Goal: Task Accomplishment & Management: Use online tool/utility

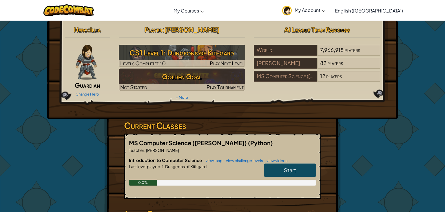
click at [289, 167] on span "Start" at bounding box center [290, 169] width 12 height 7
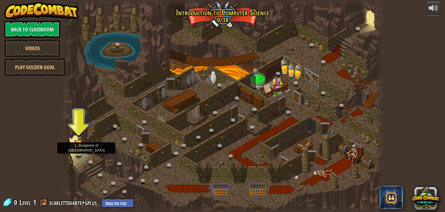
click at [80, 152] on img at bounding box center [78, 143] width 8 height 19
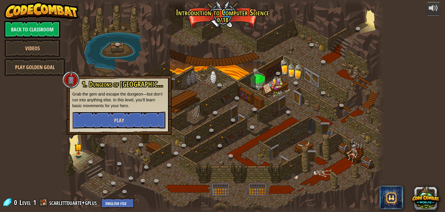
click at [94, 119] on button "Play" at bounding box center [118, 119] width 93 height 17
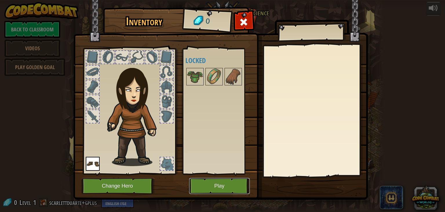
click at [216, 182] on button "Play" at bounding box center [219, 186] width 61 height 16
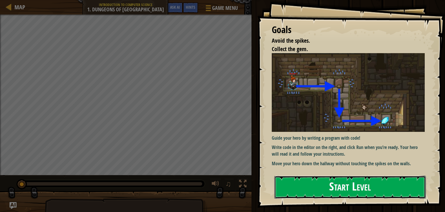
click at [324, 178] on button "Start Level" at bounding box center [350, 186] width 152 height 23
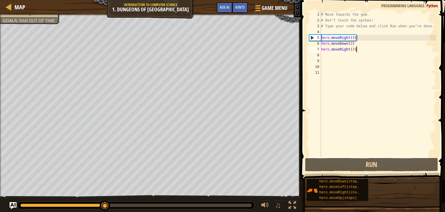
click at [363, 51] on div "# Move towards the gem. # Don’t touch the spikes! # Type your code below and cl…" at bounding box center [378, 90] width 116 height 156
click at [355, 36] on div "# Move towards the gem. # Don’t touch the spikes! # Type your code below and cl…" at bounding box center [378, 90] width 116 height 156
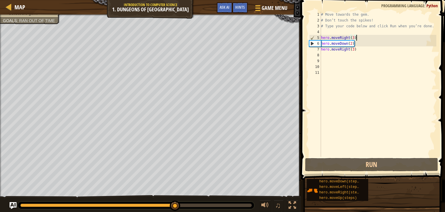
click at [358, 39] on div "# Move towards the gem. # Don’t touch the spikes! # Type your code below and cl…" at bounding box center [378, 90] width 116 height 156
click at [356, 39] on div "# Move towards the gem. # Don’t touch the spikes! # Type your code below and cl…" at bounding box center [378, 90] width 116 height 156
click at [354, 38] on div "# Move towards the gem. # Don’t touch the spikes! # Type your code below and cl…" at bounding box center [378, 90] width 116 height 156
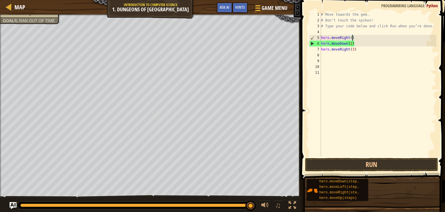
scroll to position [3, 2]
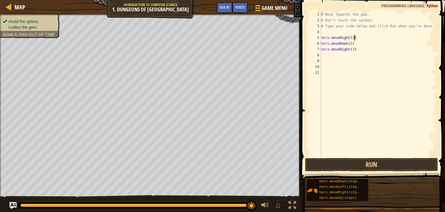
click at [351, 43] on div "# Move towards the gem. # Don’t touch the spikes! # Type your code below and cl…" at bounding box center [378, 90] width 116 height 156
click at [352, 43] on div "# Move towards the gem. # Don’t touch the spikes! # Type your code below and cl…" at bounding box center [378, 90] width 116 height 156
click at [356, 51] on div "# Move towards the gem. # Don’t touch the spikes! # Type your code below and cl…" at bounding box center [378, 90] width 116 height 156
click at [355, 50] on div "# Move towards the gem. # Don’t touch the spikes! # Type your code below and cl…" at bounding box center [378, 90] width 116 height 156
type textarea "hero.moveRight(2)"
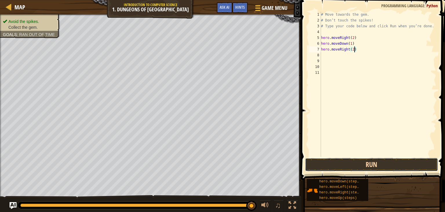
click at [354, 166] on button "Run" at bounding box center [371, 164] width 133 height 13
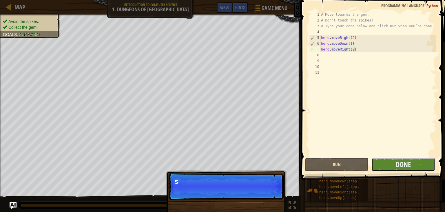
click at [385, 168] on button "Done" at bounding box center [402, 164] width 63 height 13
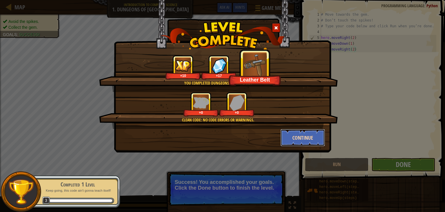
click at [290, 140] on button "Continue" at bounding box center [302, 137] width 45 height 17
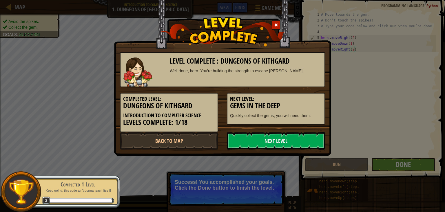
click at [290, 140] on link "Next Level" at bounding box center [276, 140] width 98 height 17
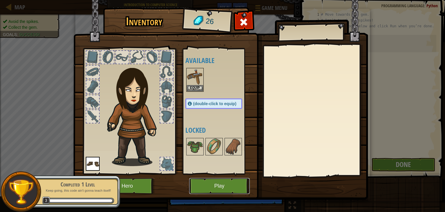
click at [229, 181] on button "Play" at bounding box center [219, 186] width 61 height 16
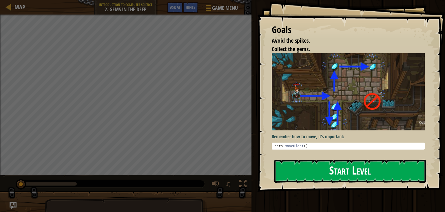
click at [313, 174] on button "Start Level" at bounding box center [350, 170] width 152 height 23
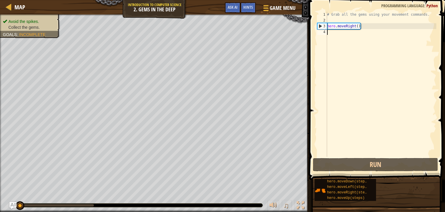
click at [329, 32] on div "# Grab all the gems using your movement commands. hero . moveRight ( )" at bounding box center [381, 90] width 110 height 156
click at [327, 32] on div "4" at bounding box center [322, 32] width 10 height 6
type textarea "h"
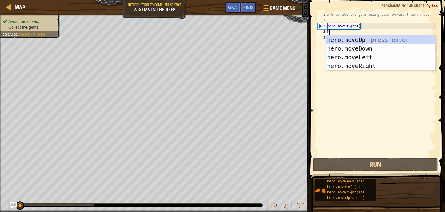
scroll to position [3, 0]
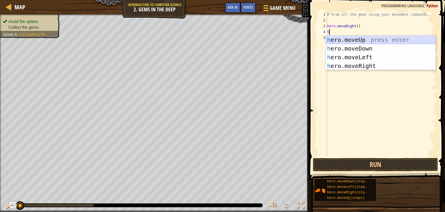
click at [362, 40] on div "h ero.moveUp press enter h ero.moveDown press enter h ero.moveLeft press enter …" at bounding box center [381, 61] width 110 height 52
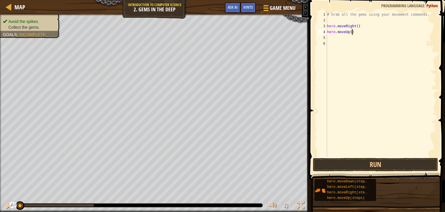
click at [352, 31] on div "# Grab all the gems using your movement commands. hero . moveRight ( ) hero . m…" at bounding box center [381, 90] width 110 height 156
type textarea "hero.moveUp(1)"
click at [329, 37] on div "# Grab all the gems using your movement commands. hero . moveRight ( ) hero . m…" at bounding box center [381, 90] width 110 height 156
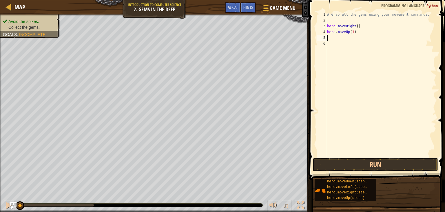
type textarea "h"
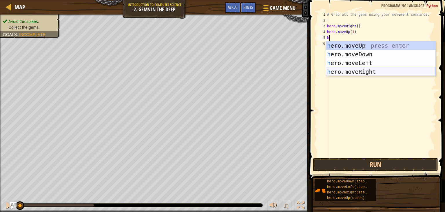
click at [370, 70] on div "h ero.moveUp press enter h ero.moveDown press enter h ero.moveLeft press enter …" at bounding box center [381, 67] width 110 height 52
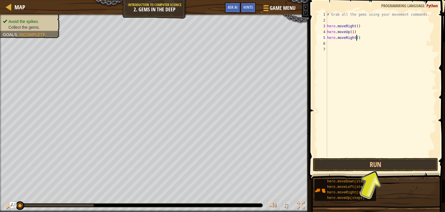
click at [357, 36] on div "# Grab all the gems using your movement commands. hero . moveRight ( ) hero . m…" at bounding box center [381, 90] width 110 height 156
click at [361, 36] on div "# Grab all the gems using your movement commands. hero . moveRight ( ) hero . m…" at bounding box center [381, 90] width 110 height 156
click at [357, 38] on div "# Grab all the gems using your movement commands. hero . moveRight ( ) hero . m…" at bounding box center [381, 90] width 110 height 156
click at [360, 38] on div "# Grab all the gems using your movement commands. hero . moveRight ( ) hero . m…" at bounding box center [381, 90] width 110 height 156
click at [359, 38] on div "# Grab all the gems using your movement commands. hero . moveRight ( ) hero . m…" at bounding box center [381, 90] width 110 height 156
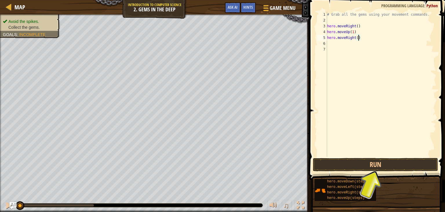
type textarea "hero.moveRight(1)"
click at [326, 43] on div "6" at bounding box center [322, 44] width 10 height 6
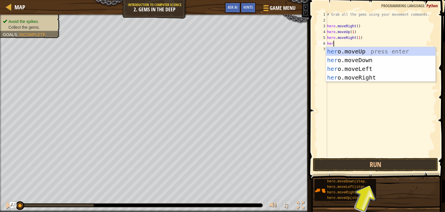
scroll to position [3, 0]
click at [328, 167] on button "Run" at bounding box center [375, 164] width 125 height 13
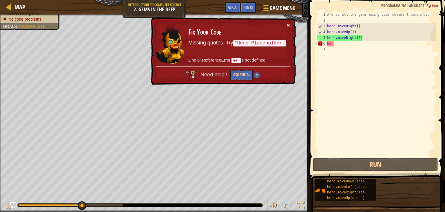
click at [288, 25] on button "×" at bounding box center [288, 25] width 3 height 6
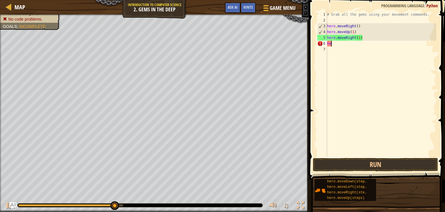
type textarea "h"
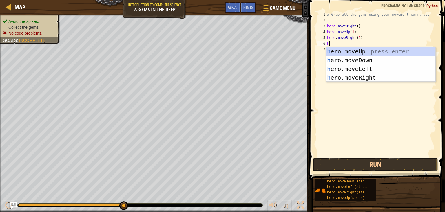
type textarea "he"
click at [363, 61] on div "he ro.moveUp press enter he ro.moveDown press enter he ro.moveLeft press enter …" at bounding box center [381, 73] width 110 height 52
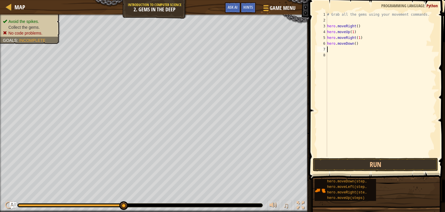
click at [356, 44] on div "# Grab all the gems using your movement commands. hero . moveRight ( ) hero . m…" at bounding box center [381, 90] width 110 height 156
type textarea "hero.moveDown(1)"
click at [321, 159] on button "Run" at bounding box center [375, 164] width 125 height 13
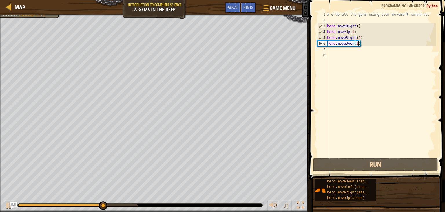
click at [328, 47] on div "# Grab all the gems using your movement commands. hero . moveRight ( ) hero . m…" at bounding box center [381, 90] width 110 height 156
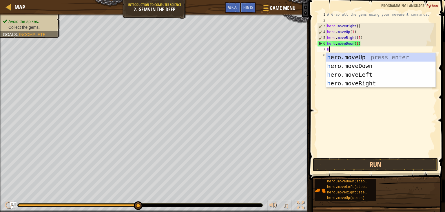
type textarea "he"
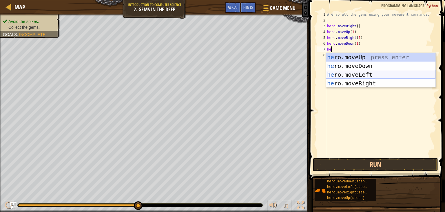
click at [363, 74] on div "he ro.moveUp press enter he ro.moveDown press enter he ro.moveLeft press enter …" at bounding box center [381, 79] width 110 height 52
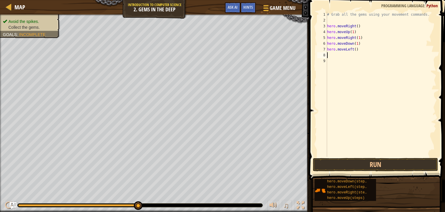
click at [356, 50] on div "# Grab all the gems using your movement commands. hero . moveRight ( ) hero . m…" at bounding box center [381, 90] width 110 height 156
type textarea "hero.moveLeft(1)"
click at [327, 56] on div "# Grab all the gems using your movement commands. hero . moveRight ( ) hero . m…" at bounding box center [381, 90] width 110 height 156
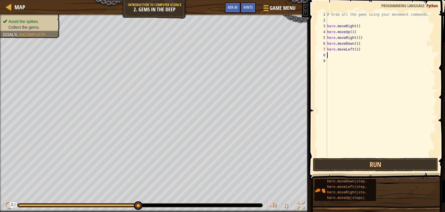
type textarea "h"
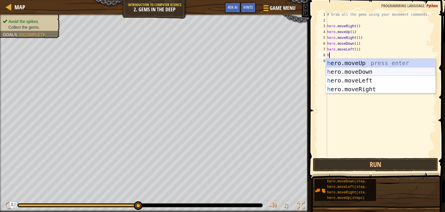
click at [341, 71] on div "h ero.moveUp press enter h ero.moveDown press enter h ero.moveLeft press enter …" at bounding box center [381, 85] width 110 height 52
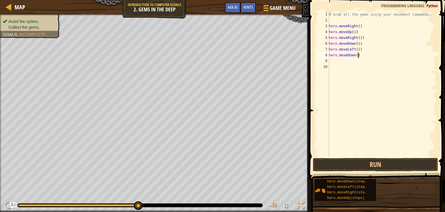
click at [359, 54] on div "# Grab all the gems using your movement commands. hero . moveRight ( ) hero . m…" at bounding box center [382, 90] width 109 height 156
type textarea "hero.moveDown(1)"
click at [332, 168] on button "Run" at bounding box center [375, 164] width 125 height 13
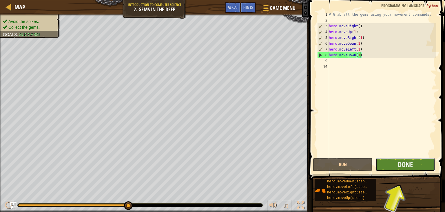
click at [392, 166] on button "Done" at bounding box center [406, 164] width 60 height 13
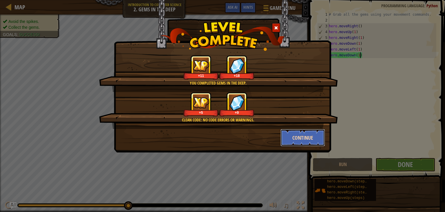
click at [295, 139] on button "Continue" at bounding box center [302, 137] width 45 height 17
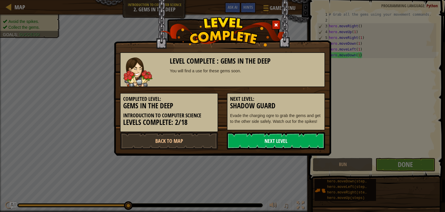
click at [294, 140] on link "Next Level" at bounding box center [276, 140] width 98 height 17
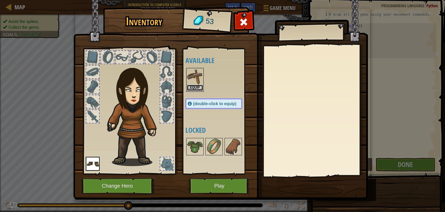
click at [195, 87] on button "Equip" at bounding box center [195, 88] width 16 height 6
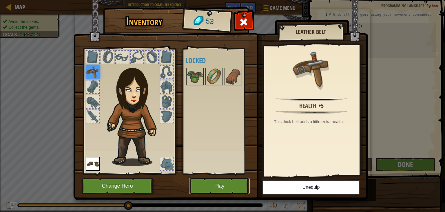
click at [220, 187] on button "Play" at bounding box center [219, 186] width 61 height 16
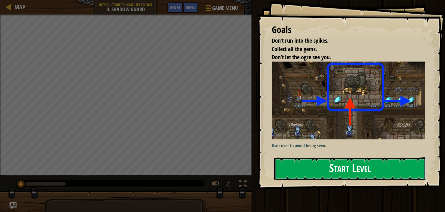
click at [317, 170] on button "Start Level" at bounding box center [350, 168] width 152 height 23
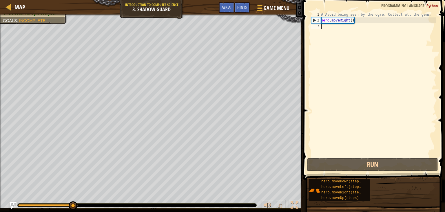
click at [322, 26] on div "# Avoid being seen by the ogre. Collect all the gems. hero . moveRight ( )" at bounding box center [378, 90] width 116 height 156
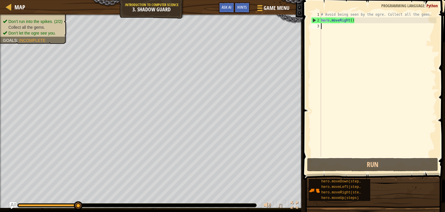
click at [324, 27] on div "# Avoid being seen by the ogre. Collect all the gems. hero . moveRight ( )" at bounding box center [378, 90] width 116 height 156
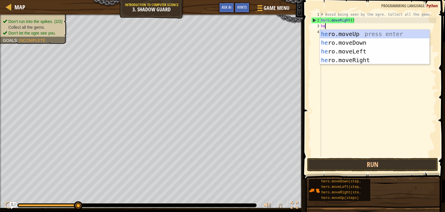
type textarea "her"
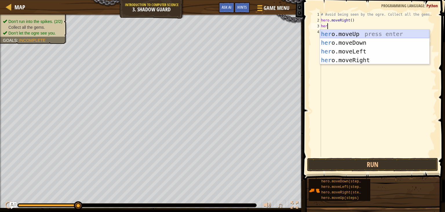
click at [341, 37] on div "her o.moveUp press enter her o.moveDown press enter her o.moveLeft press enter …" at bounding box center [375, 56] width 110 height 52
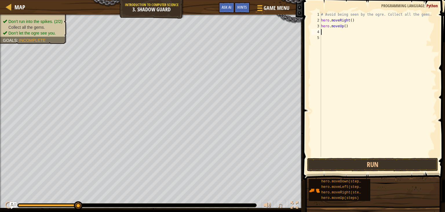
click at [346, 25] on div "# Avoid being seen by the ogre. Collect all the gems. hero . moveRight ( ) hero…" at bounding box center [378, 90] width 116 height 156
type textarea "hero.moveUp(1)"
click at [336, 164] on button "Run" at bounding box center [372, 164] width 131 height 13
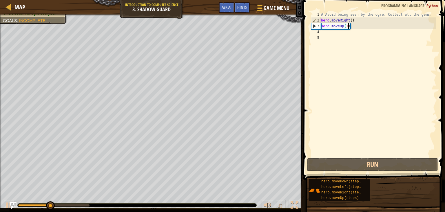
click at [322, 33] on div "# Avoid being seen by the ogre. Collect all the gems. hero . moveRight ( ) hero…" at bounding box center [378, 90] width 116 height 156
click at [323, 31] on div "# Avoid being seen by the ogre. Collect all the gems. hero . moveRight ( ) hero…" at bounding box center [378, 90] width 116 height 156
click at [320, 30] on div "4" at bounding box center [316, 32] width 10 height 6
click at [322, 31] on div "# Avoid being seen by the ogre. Collect all the gems. hero . moveRight ( ) hero…" at bounding box center [378, 90] width 116 height 156
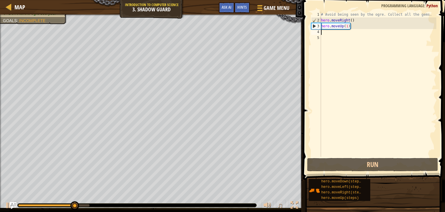
click at [324, 33] on div "# Avoid being seen by the ogre. Collect all the gems. hero . moveRight ( ) hero…" at bounding box center [378, 90] width 116 height 156
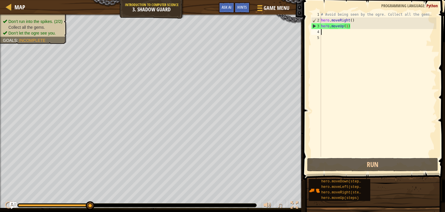
type textarea "h"
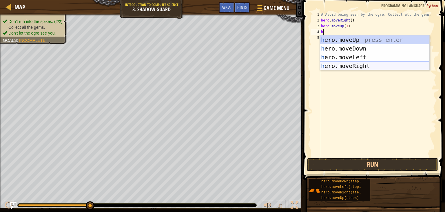
click at [339, 66] on div "h ero.moveUp press enter h ero.moveDown press enter h ero.moveLeft press enter …" at bounding box center [375, 61] width 110 height 52
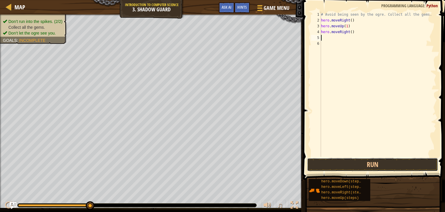
click at [345, 166] on button "Run" at bounding box center [372, 164] width 131 height 13
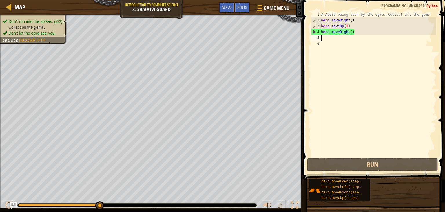
type textarea "h"
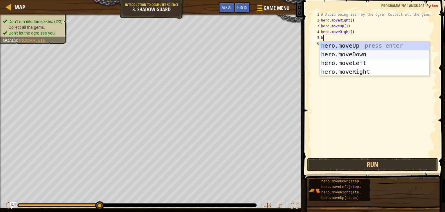
click at [360, 53] on div "h ero.moveUp press enter h ero.moveDown press enter h ero.moveLeft press enter …" at bounding box center [375, 67] width 110 height 52
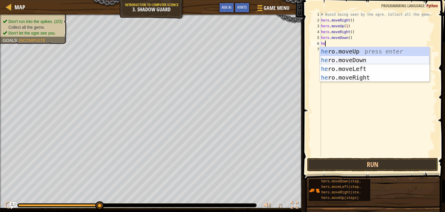
type textarea "her"
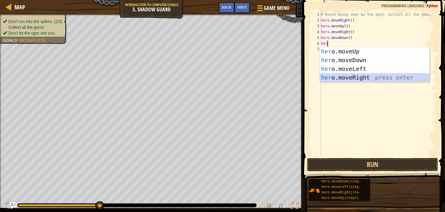
click at [364, 77] on div "her o.moveUp press enter her o.moveDown press enter her o.moveLeft press enter …" at bounding box center [375, 73] width 110 height 52
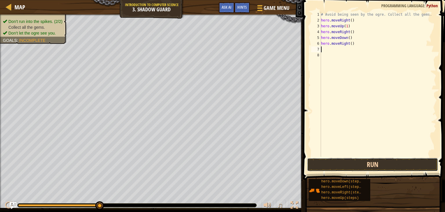
click at [333, 163] on button "Run" at bounding box center [372, 164] width 131 height 13
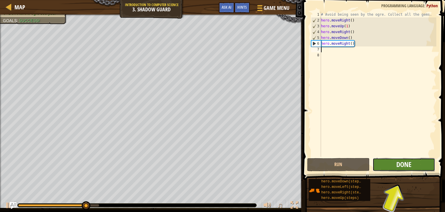
click at [401, 160] on span "Done" at bounding box center [403, 163] width 15 height 9
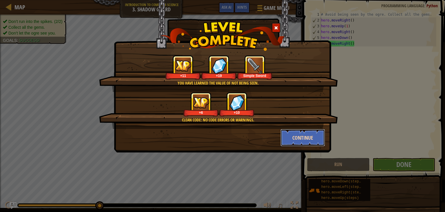
click at [292, 140] on button "Continue" at bounding box center [302, 137] width 45 height 17
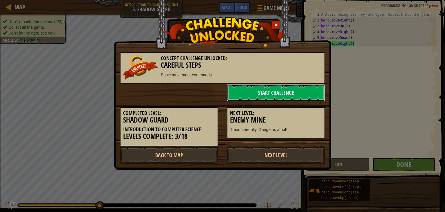
click at [290, 90] on link "Start Challenge" at bounding box center [276, 92] width 98 height 17
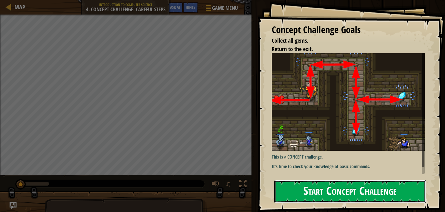
click at [305, 185] on button "Start Concept Challenge" at bounding box center [350, 191] width 152 height 23
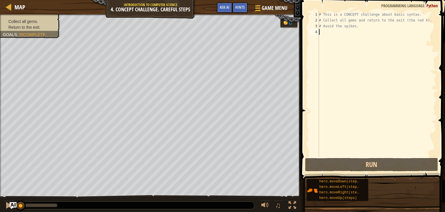
click at [321, 32] on div "# This is a CONCEPT challenge about basic syntax. # Collect all gems and return…" at bounding box center [377, 90] width 119 height 156
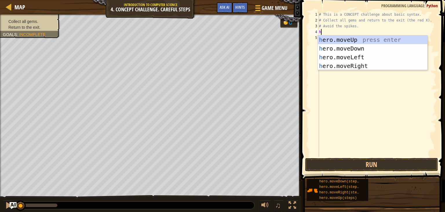
scroll to position [3, 0]
type textarea "he"
click at [343, 41] on div "he ro.moveUp press enter he ro.moveDown press enter he ro.moveLeft press enter …" at bounding box center [373, 61] width 110 height 52
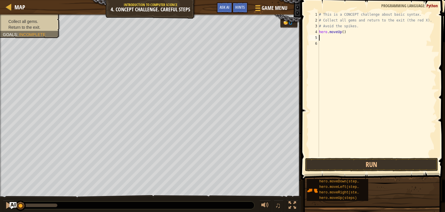
type textarea "g"
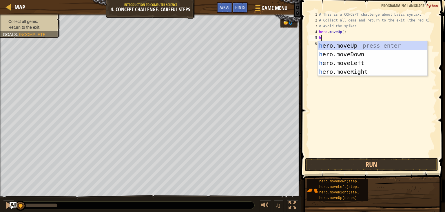
type textarea "he"
click at [354, 71] on div "he ro.moveUp press enter he ro.moveDown press enter he ro.moveLeft press enter …" at bounding box center [373, 67] width 110 height 52
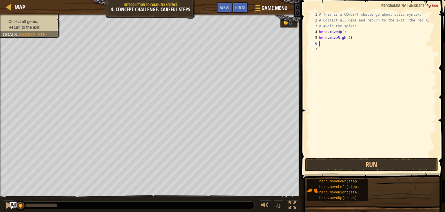
type textarea "h"
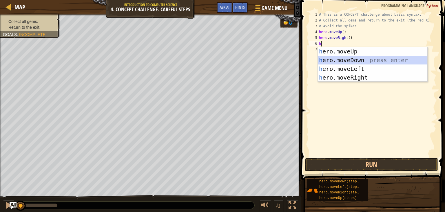
click at [334, 59] on div "h ero.moveUp press enter h ero.moveDown press enter h ero.moveLeft press enter …" at bounding box center [373, 73] width 110 height 52
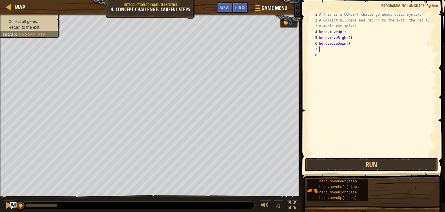
click at [349, 42] on div "# This is a CONCEPT challenge about basic syntax. # Collect all gems and return…" at bounding box center [377, 90] width 119 height 156
type textarea "hero.moveDown(2)"
click at [320, 49] on div "# This is a CONCEPT challenge about basic syntax. # Collect all gems and return…" at bounding box center [377, 90] width 119 height 156
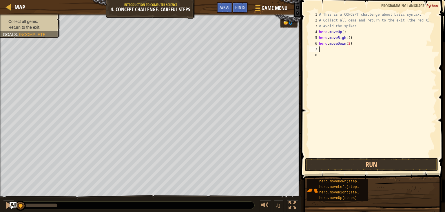
type textarea "h"
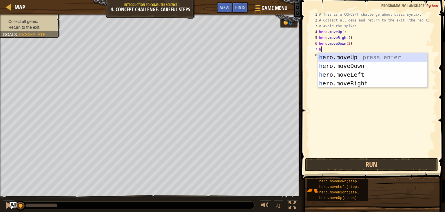
click at [339, 57] on div "h ero.moveUp press enter h ero.moveDown press enter h ero.moveLeft press enter …" at bounding box center [373, 79] width 110 height 52
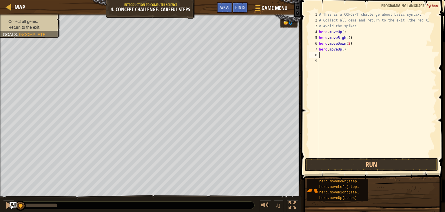
click at [321, 55] on div "# This is a CONCEPT challenge about basic syntax. # Collect all gems and return…" at bounding box center [377, 90] width 119 height 156
type textarea "h"
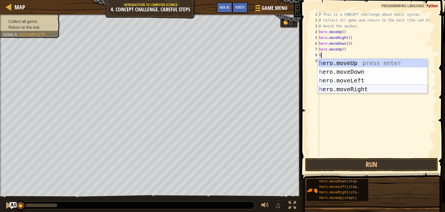
click at [343, 88] on div "h ero.moveUp press enter h ero.moveDown press enter h ero.moveLeft press enter …" at bounding box center [373, 85] width 110 height 52
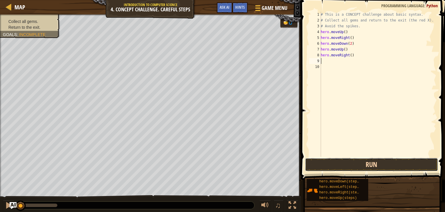
click at [341, 159] on button "Run" at bounding box center [371, 164] width 133 height 13
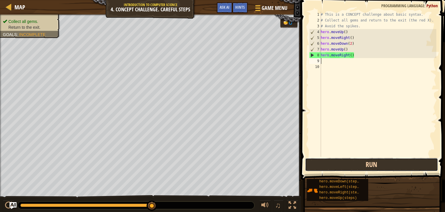
click at [343, 163] on button "Run" at bounding box center [371, 164] width 133 height 13
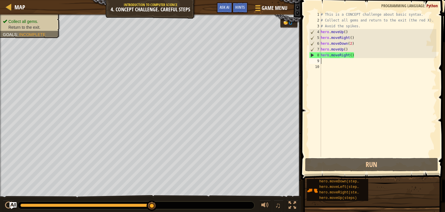
type textarea "h"
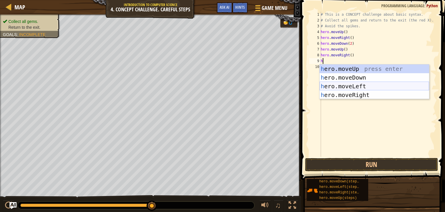
click at [333, 84] on div "h ero.moveUp press enter h ero.moveDown press enter h ero.moveLeft press enter …" at bounding box center [375, 90] width 110 height 52
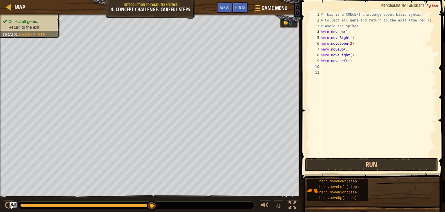
type textarea "h"
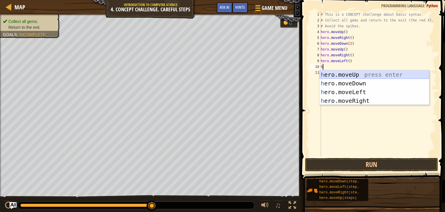
click at [336, 74] on div "h ero.moveUp press enter h ero.moveDown press enter h ero.moveLeft press enter …" at bounding box center [375, 96] width 110 height 52
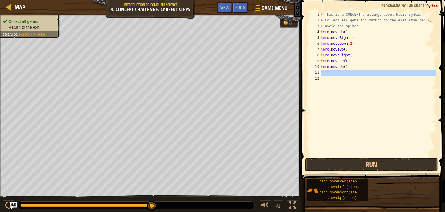
click at [320, 71] on div "11" at bounding box center [315, 73] width 12 height 6
type textarea "h"
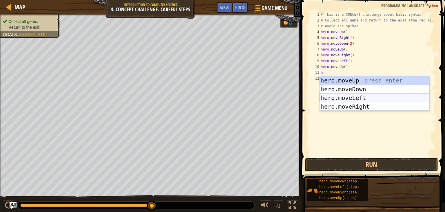
click at [355, 98] on div "h ero.moveUp press enter h ero.moveDown press enter h ero.moveLeft press enter …" at bounding box center [375, 102] width 110 height 52
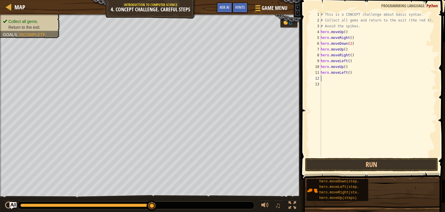
click at [324, 79] on div "# This is a CONCEPT challenge about basic syntax. # Collect all gems and return…" at bounding box center [378, 90] width 117 height 156
type textarea "h"
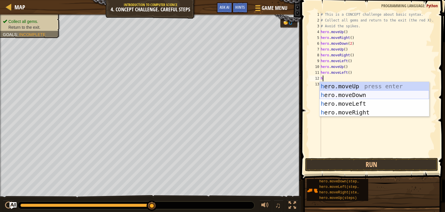
click at [333, 93] on div "h ero.moveUp press enter h ero.moveDown press enter h ero.moveLeft press enter …" at bounding box center [375, 108] width 110 height 52
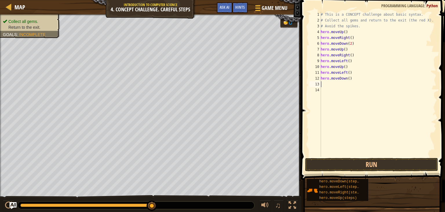
type textarea "h"
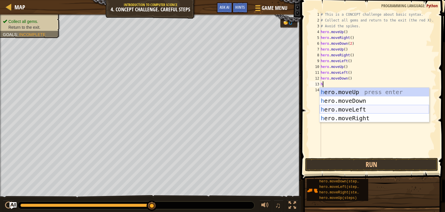
click at [327, 107] on div "h ero.moveUp press enter h ero.moveDown press enter h ero.moveLeft press enter …" at bounding box center [375, 114] width 110 height 52
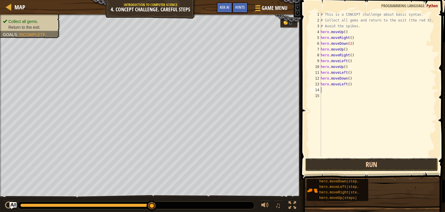
click at [334, 161] on button "Run" at bounding box center [371, 164] width 133 height 13
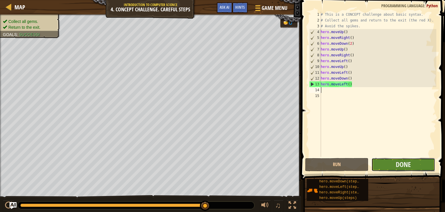
click at [414, 169] on button "Done" at bounding box center [402, 164] width 63 height 13
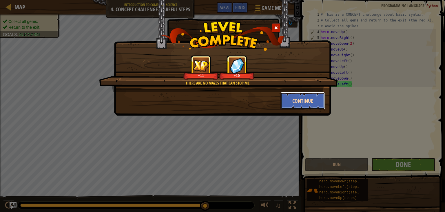
click at [303, 96] on button "Continue" at bounding box center [302, 100] width 45 height 17
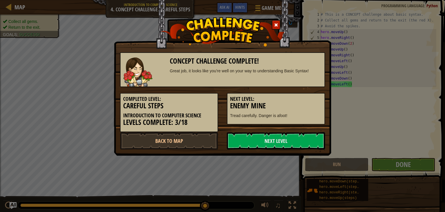
click at [303, 96] on h5 "Next Level:" at bounding box center [276, 99] width 92 height 6
